Goal: Subscribe to service/newsletter

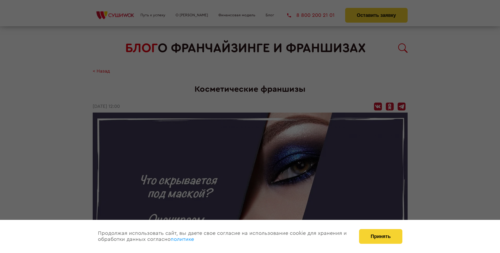
scroll to position [898, 0]
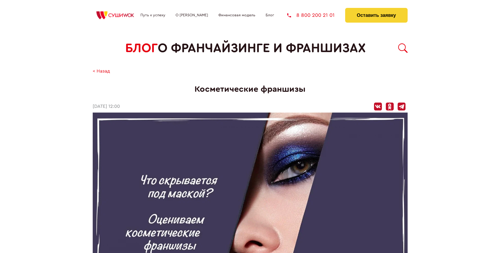
scroll to position [898, 0]
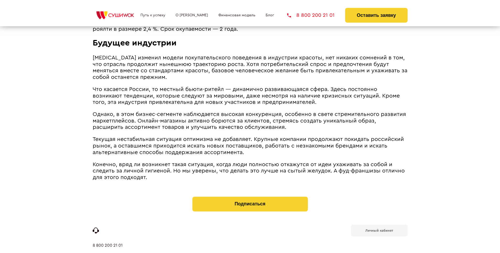
click at [379, 229] on b "Личный кабинет" at bounding box center [380, 230] width 28 height 3
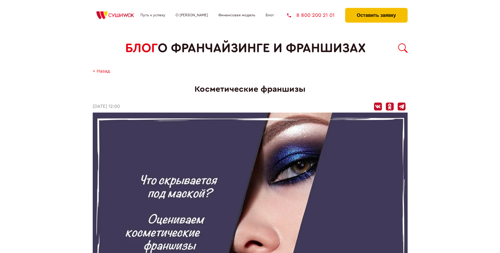
click at [376, 9] on button "Оставить заявку" at bounding box center [376, 15] width 62 height 15
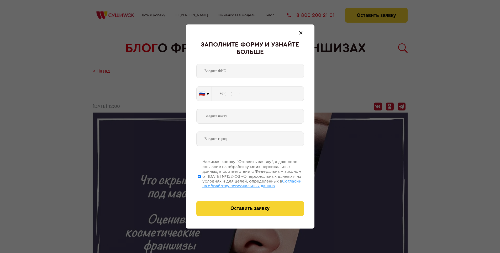
click at [244, 183] on span "Согласии на обработку персональных данных" at bounding box center [252, 183] width 99 height 9
click at [201, 183] on input "Нажимая кнопку “Оставить заявку”, я даю свое согласие на обработку моих персона…" at bounding box center [199, 176] width 3 height 42
checkbox input "false"
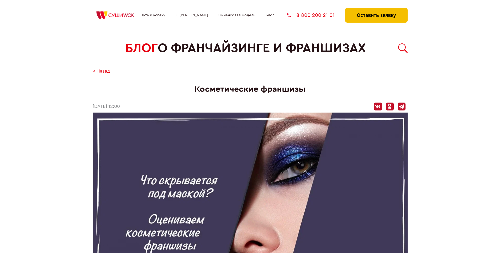
click at [376, 9] on button "Оставить заявку" at bounding box center [376, 15] width 62 height 15
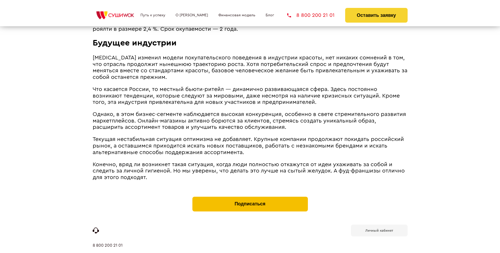
click at [250, 196] on button "Подписаться" at bounding box center [251, 203] width 116 height 15
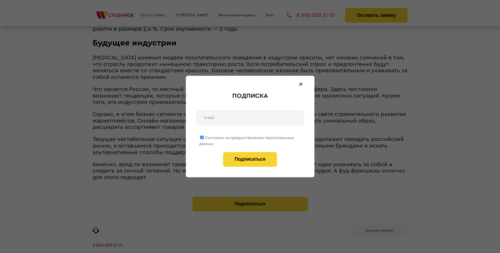
click at [247, 137] on span "Согласен на предоставление персональных данных" at bounding box center [246, 141] width 95 height 10
click at [204, 137] on input "Согласен на предоставление персональных данных" at bounding box center [201, 137] width 3 height 3
checkbox input "false"
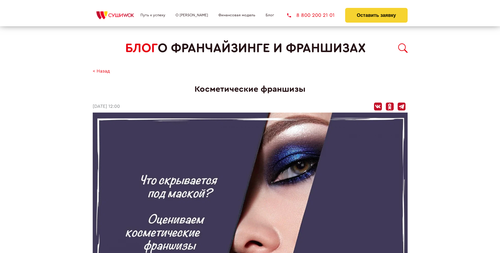
scroll to position [898, 0]
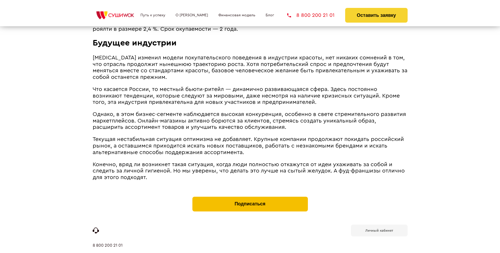
click at [250, 196] on button "Подписаться" at bounding box center [251, 203] width 116 height 15
